Goal: Task Accomplishment & Management: Use online tool/utility

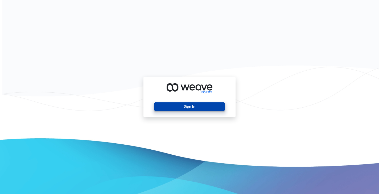
click at [177, 106] on button "Sign In" at bounding box center [189, 107] width 70 height 8
